Goal: Task Accomplishment & Management: Use online tool/utility

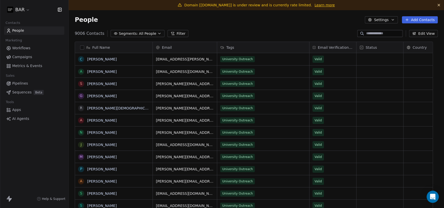
scroll to position [178, 366]
click at [25, 7] on html "BAR Contacts People Marketing Workflows Campaigns Metrics & Events Sales Pipeli…" at bounding box center [222, 104] width 444 height 208
click at [217, 23] on html "BAR Contacts People Marketing Workflows Campaigns Metrics & Events Sales Pipeli…" at bounding box center [222, 104] width 444 height 208
click at [23, 49] on span "Workflows" at bounding box center [21, 48] width 18 height 5
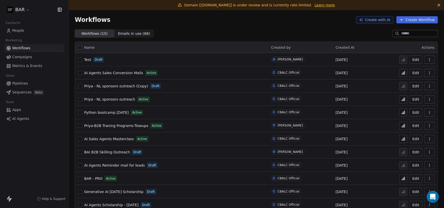
click at [15, 31] on span "People" at bounding box center [18, 30] width 12 height 5
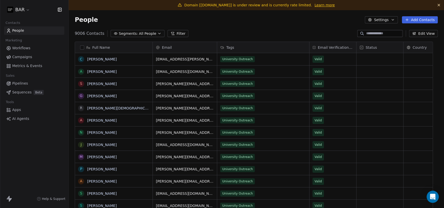
scroll to position [178, 366]
click at [384, 21] on button "Settings" at bounding box center [381, 19] width 33 height 7
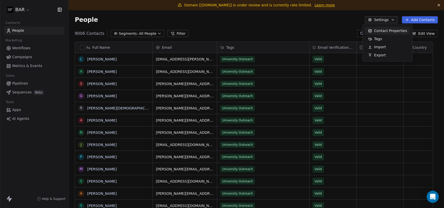
click at [281, 26] on html "BAR Contacts People Marketing Workflows Campaigns Metrics & Events Sales Pipeli…" at bounding box center [222, 104] width 444 height 208
click at [17, 110] on span "Apps" at bounding box center [16, 109] width 9 height 5
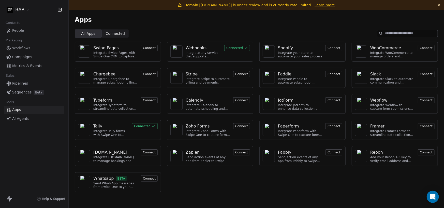
click at [193, 47] on div "Webhooks" at bounding box center [196, 48] width 21 height 6
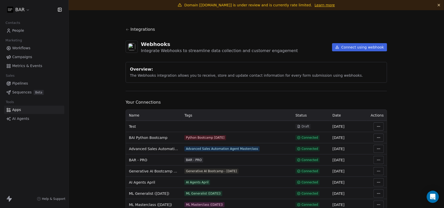
click at [349, 46] on button "Connect using webhook" at bounding box center [359, 47] width 55 height 8
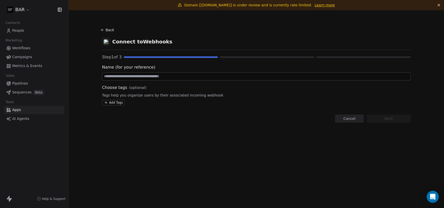
click at [167, 77] on input at bounding box center [256, 77] width 308 height 8
type input "**********"
click at [116, 104] on html "**********" at bounding box center [222, 104] width 444 height 208
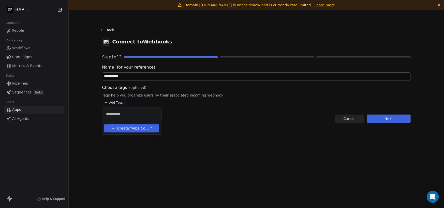
type input "**********"
click at [124, 131] on span "Create "" at bounding box center [124, 128] width 15 height 5
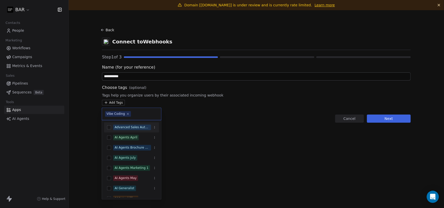
click at [384, 119] on html "**********" at bounding box center [222, 104] width 444 height 208
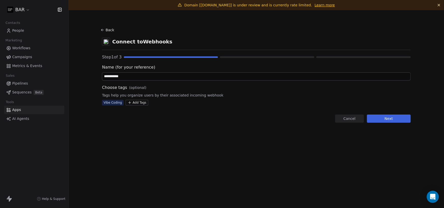
click at [387, 121] on button "Next" at bounding box center [389, 119] width 44 height 8
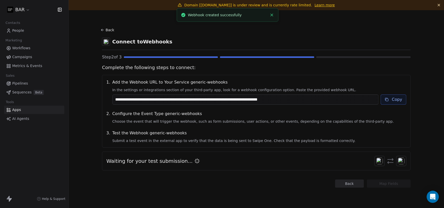
click at [388, 98] on icon at bounding box center [387, 100] width 4 height 4
click at [402, 103] on button "Copy" at bounding box center [394, 100] width 26 height 10
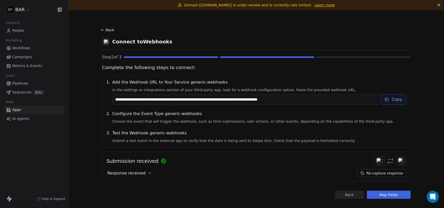
click at [142, 173] on div "Response received" at bounding box center [129, 173] width 47 height 8
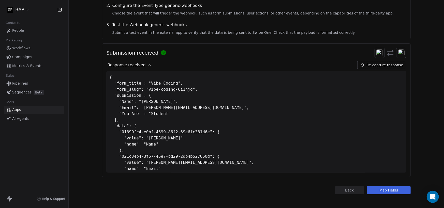
scroll to position [111, 0]
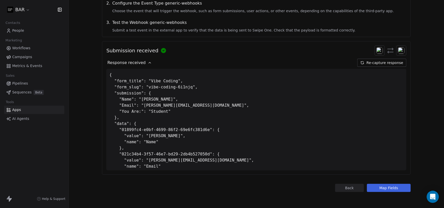
click at [384, 189] on button "Map Fields" at bounding box center [389, 188] width 44 height 8
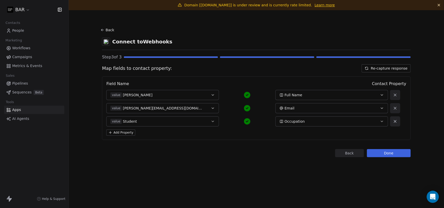
scroll to position [0, 0]
click at [214, 93] on icon "button" at bounding box center [213, 95] width 4 height 4
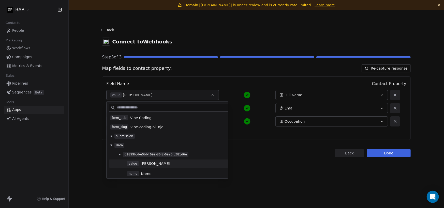
click at [209, 91] on button "value [PERSON_NAME]" at bounding box center [162, 95] width 113 height 10
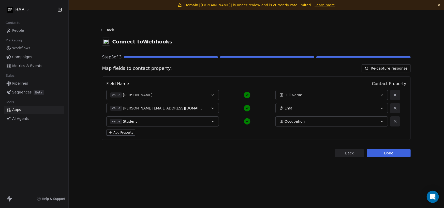
click at [212, 110] on icon "button" at bounding box center [213, 108] width 4 height 4
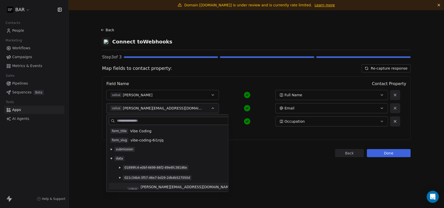
click at [212, 110] on icon "button" at bounding box center [213, 108] width 4 height 4
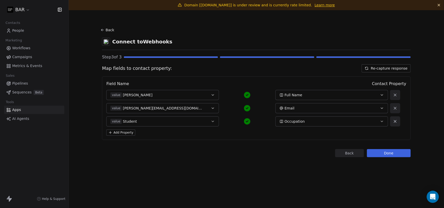
click at [211, 120] on icon "button" at bounding box center [213, 122] width 4 height 4
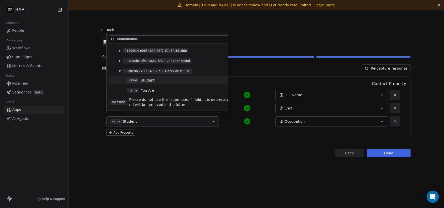
scroll to position [36, 0]
click at [247, 76] on div "Map fields to contact property: Re-capture response Field Name Contact Property…" at bounding box center [256, 102] width 309 height 76
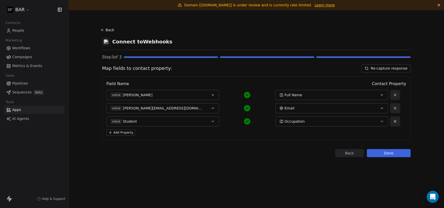
click at [211, 122] on icon "button" at bounding box center [213, 122] width 4 height 4
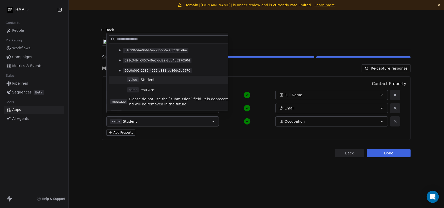
click at [215, 121] on icon "button" at bounding box center [213, 122] width 4 height 4
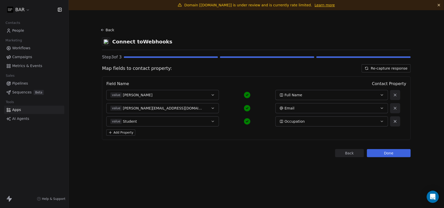
click at [376, 151] on button "Done" at bounding box center [389, 153] width 44 height 8
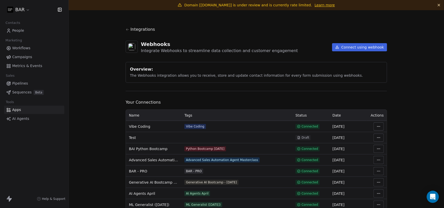
click at [18, 32] on span "People" at bounding box center [18, 30] width 12 height 5
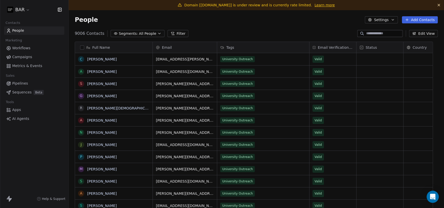
scroll to position [178, 366]
click at [21, 49] on span "Workflows" at bounding box center [21, 48] width 18 height 5
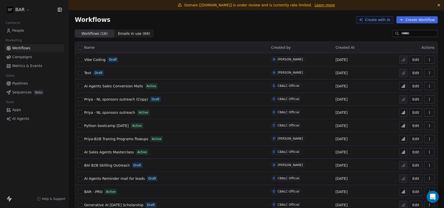
click at [95, 59] on span "Vibe Coding" at bounding box center [94, 60] width 21 height 4
